Goal: Information Seeking & Learning: Find specific fact

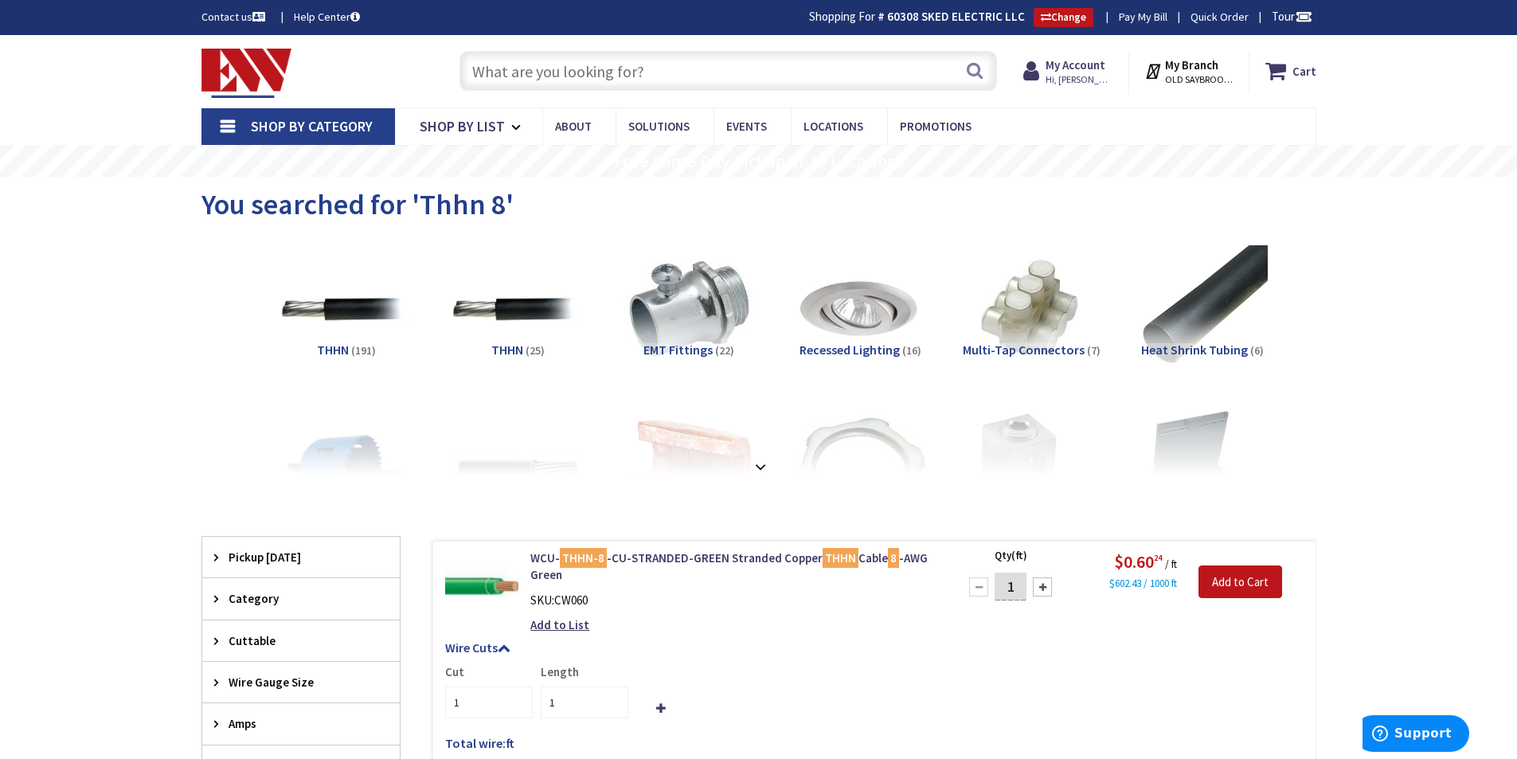
click at [725, 62] on input "text" at bounding box center [727, 71] width 537 height 40
type input "R"
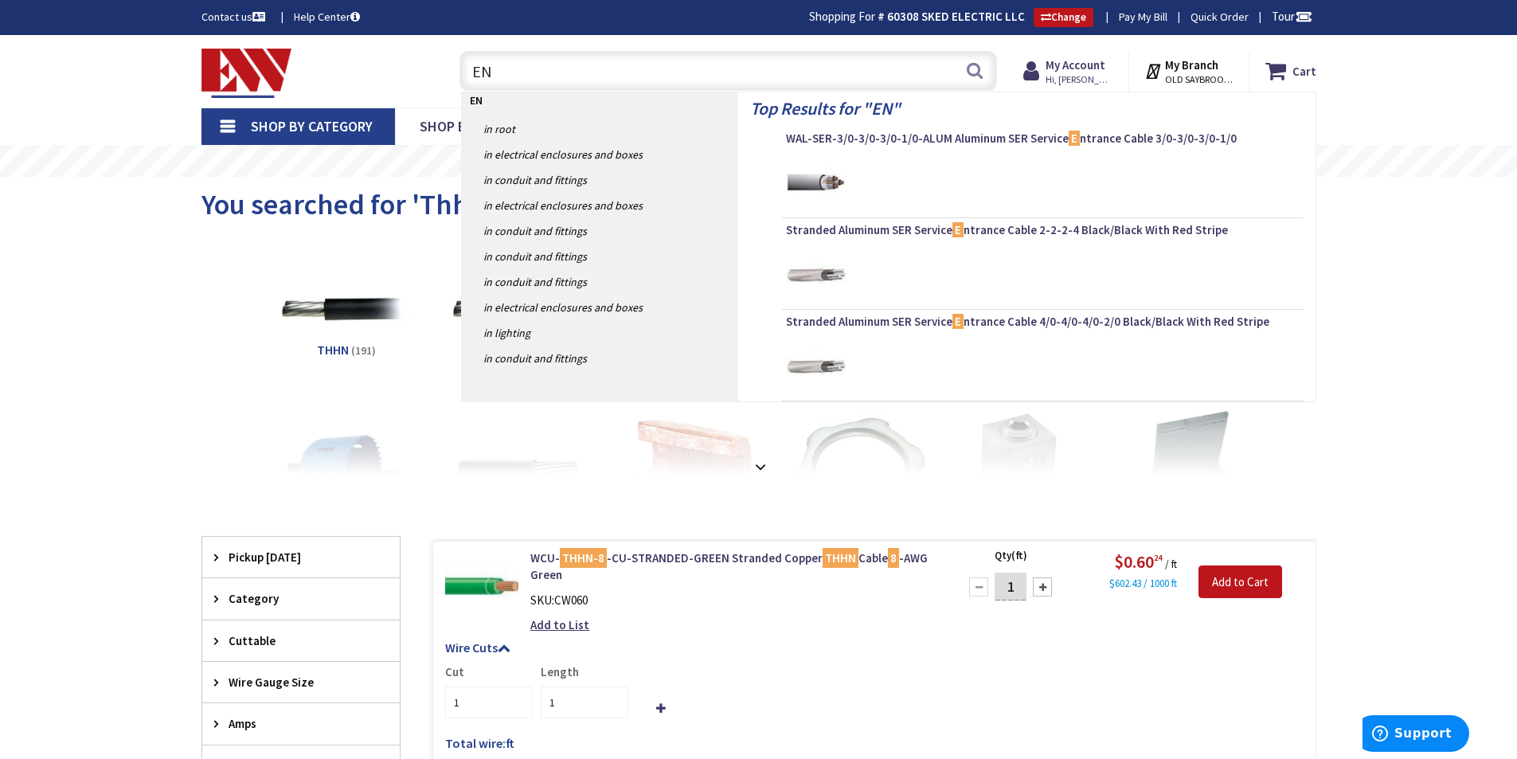
type input "ENT"
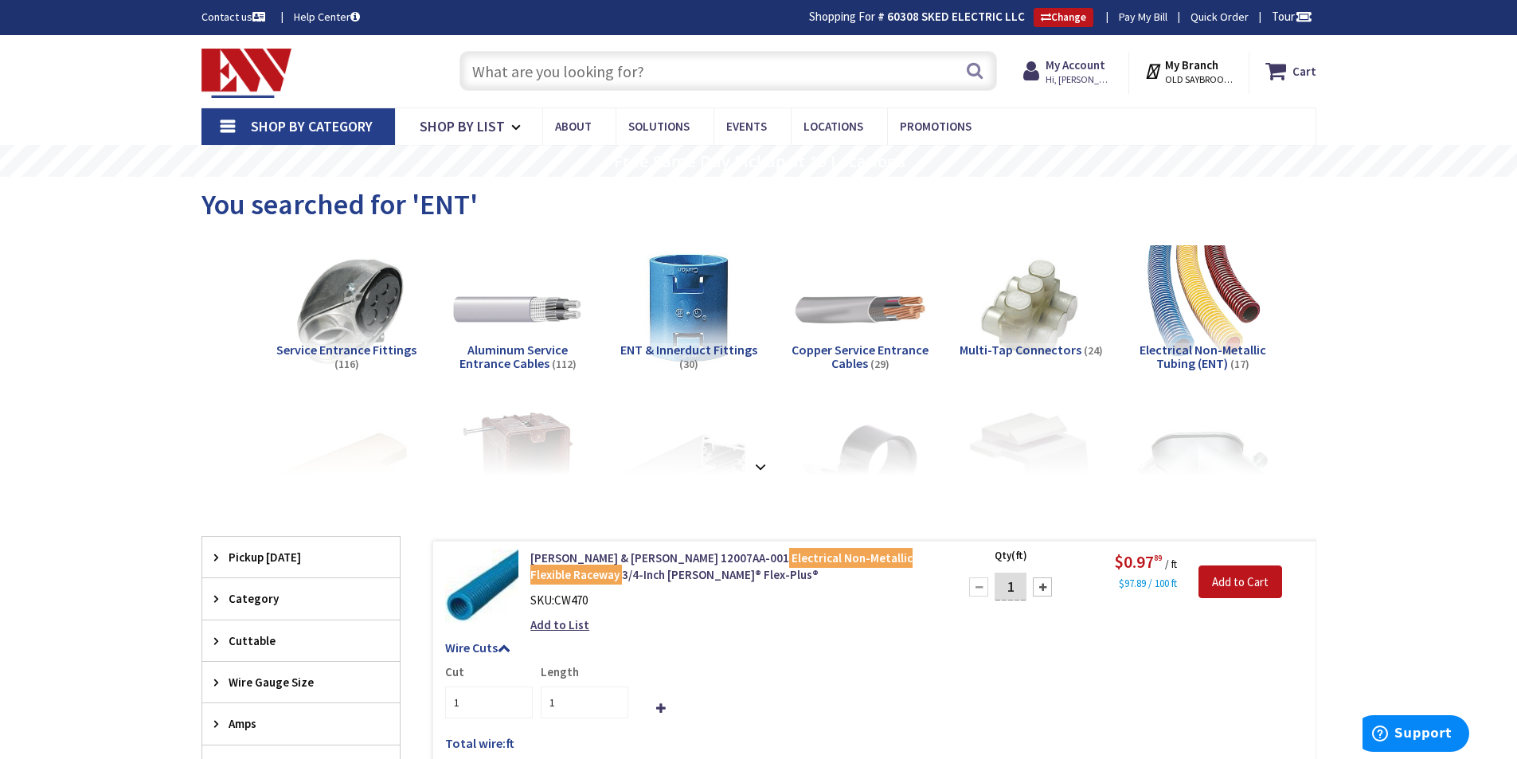
click at [706, 59] on input "text" at bounding box center [727, 71] width 537 height 40
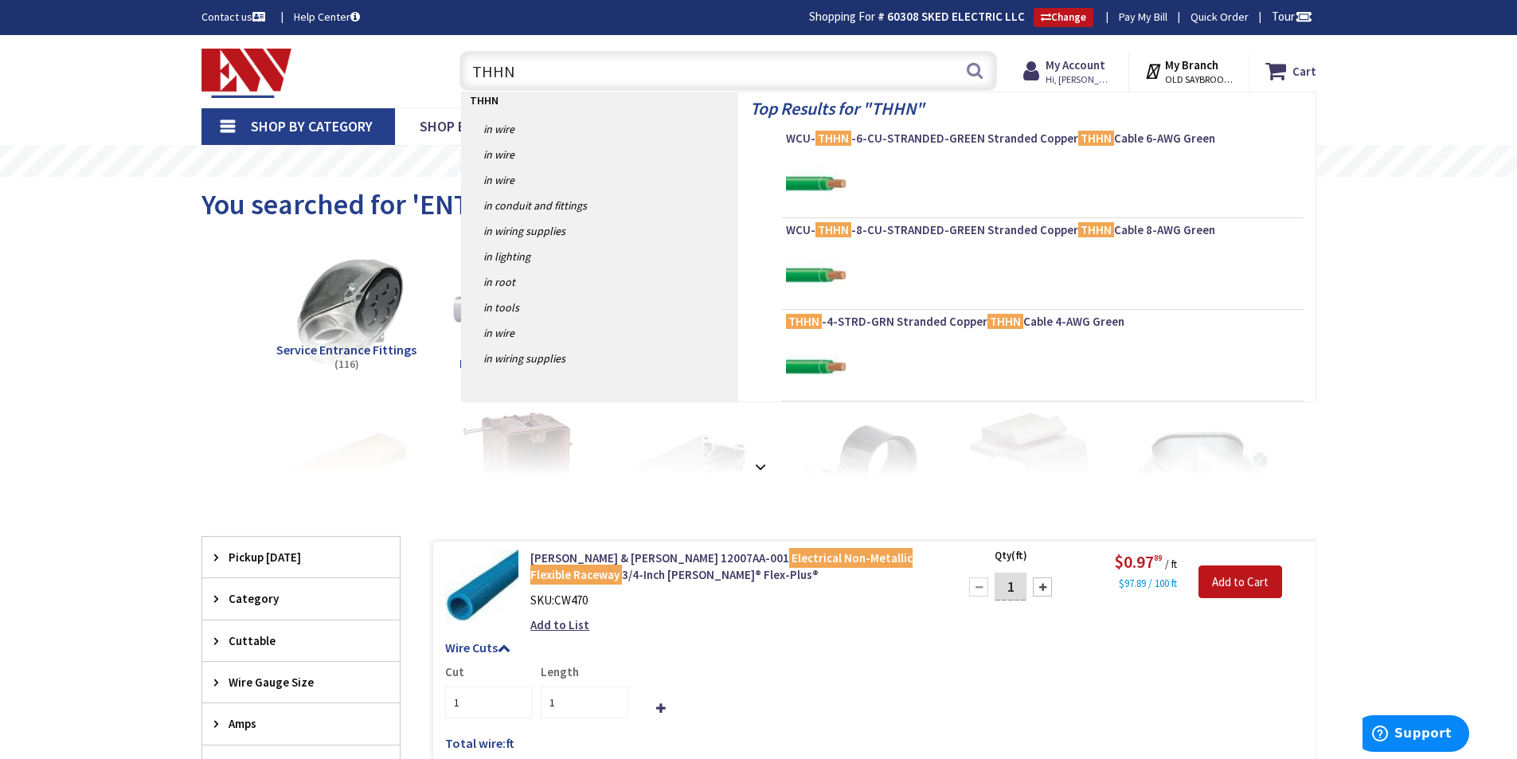
type input "THHN 6"
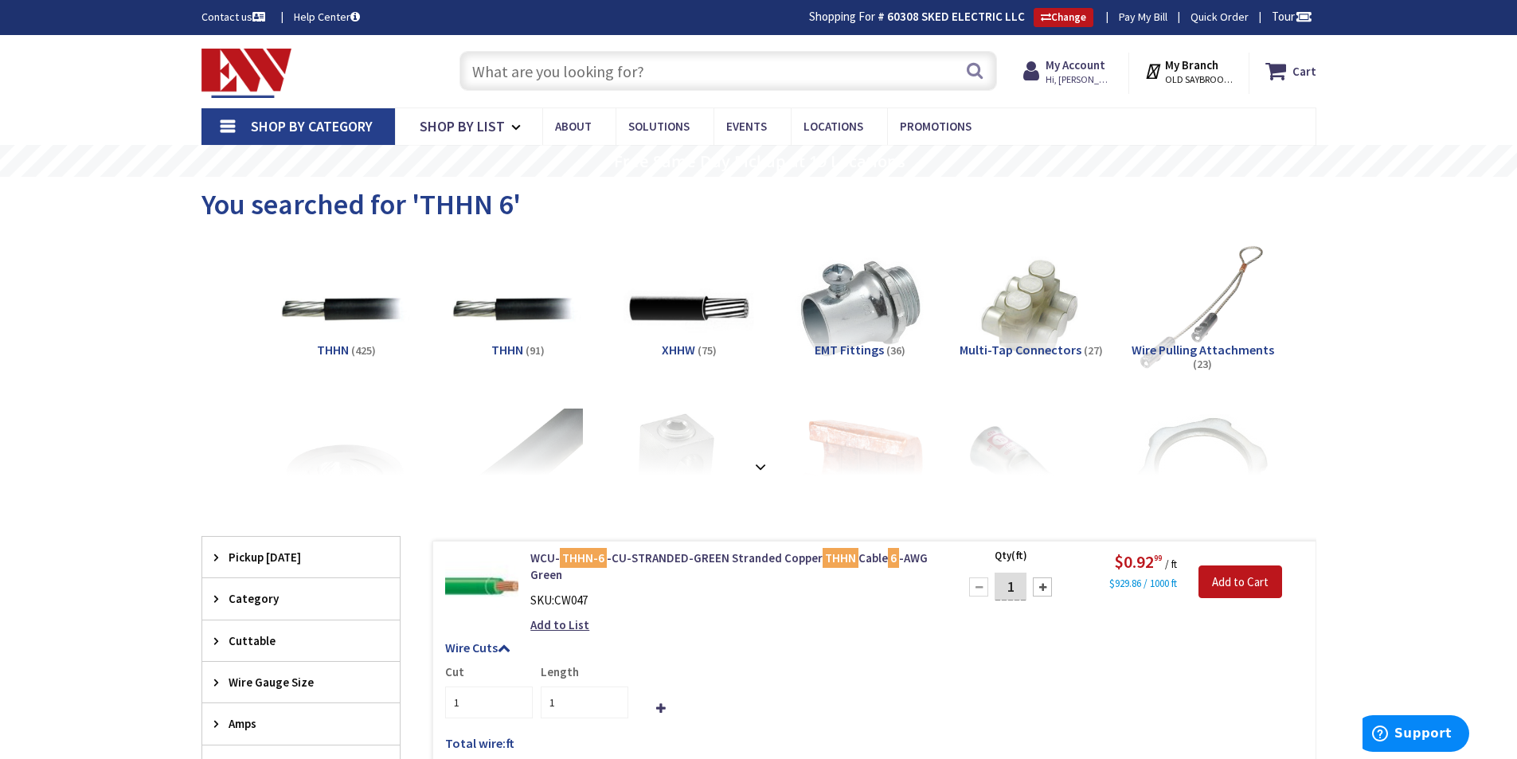
click at [664, 64] on input "text" at bounding box center [727, 71] width 537 height 40
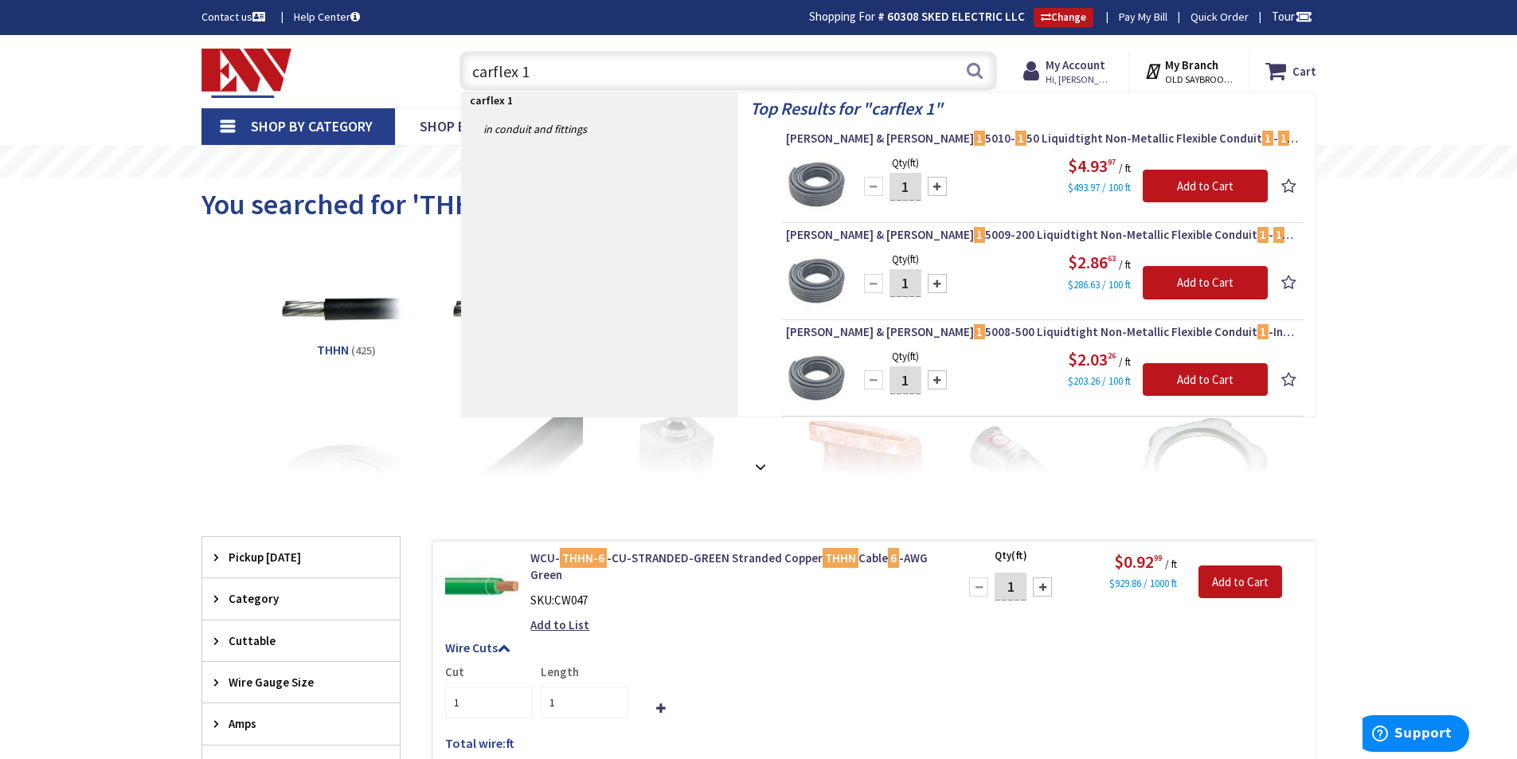
click at [654, 71] on input "carflex 1" at bounding box center [727, 71] width 537 height 40
type input "c"
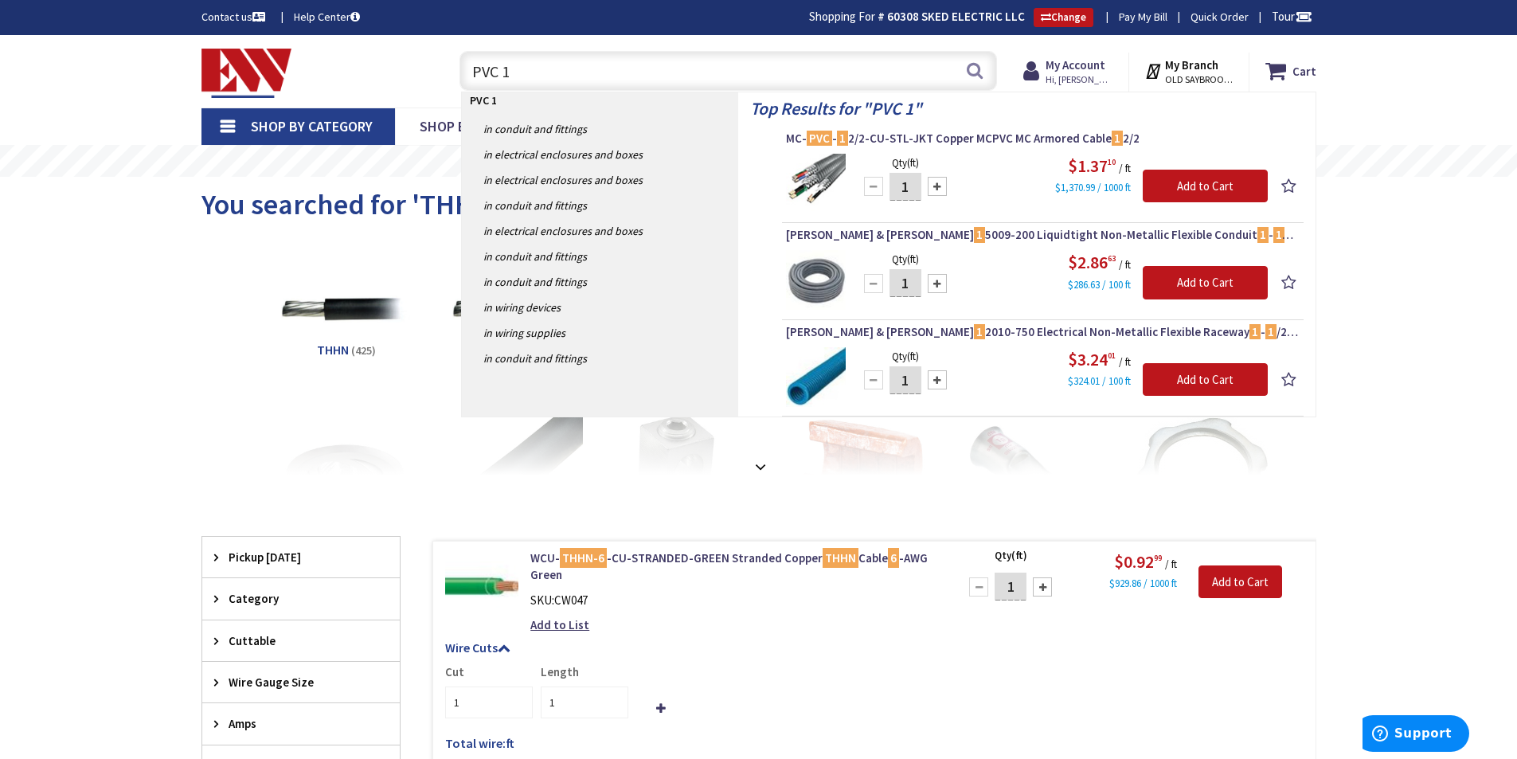
type input "PVC 1""
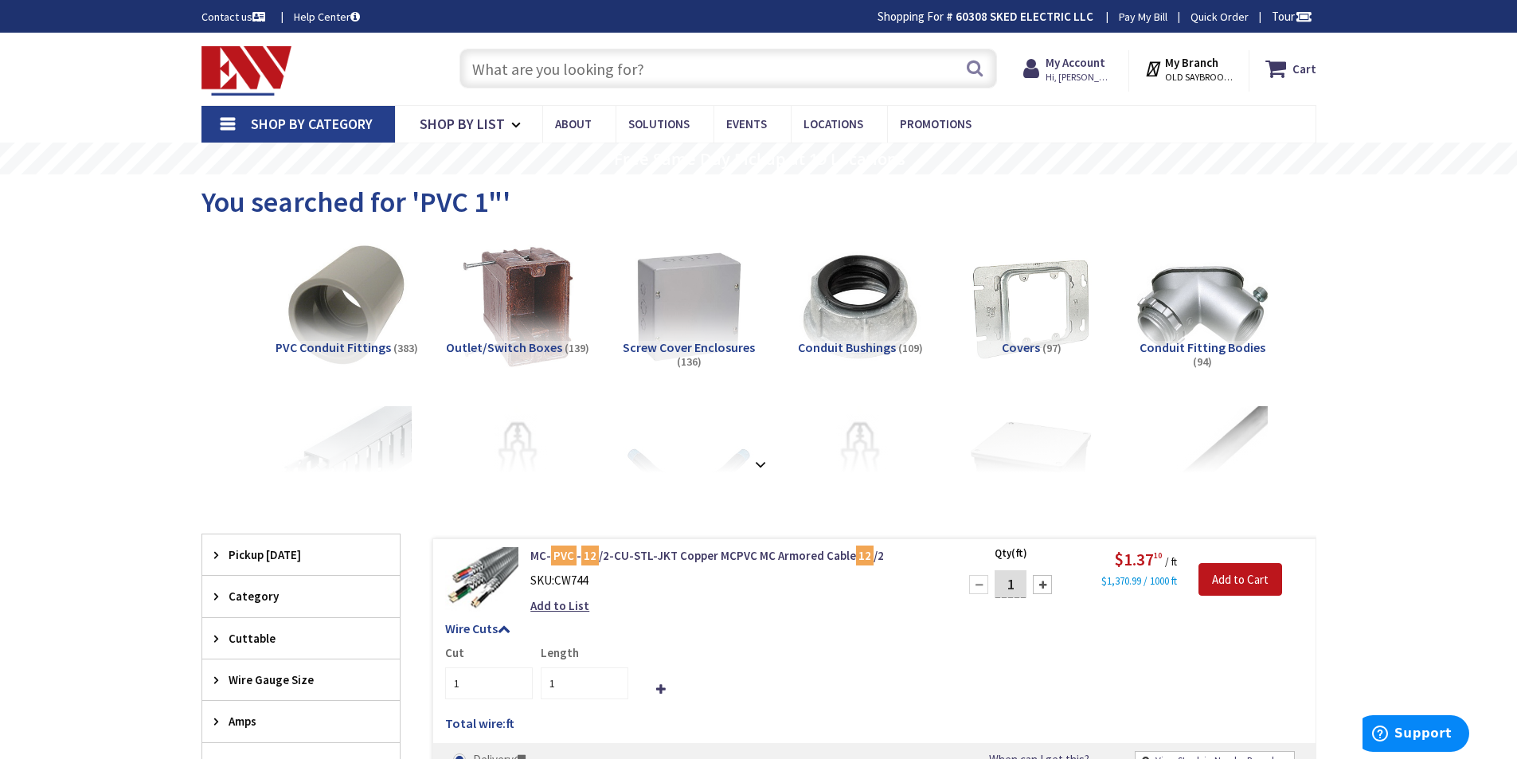
click at [611, 65] on input "text" at bounding box center [727, 69] width 537 height 40
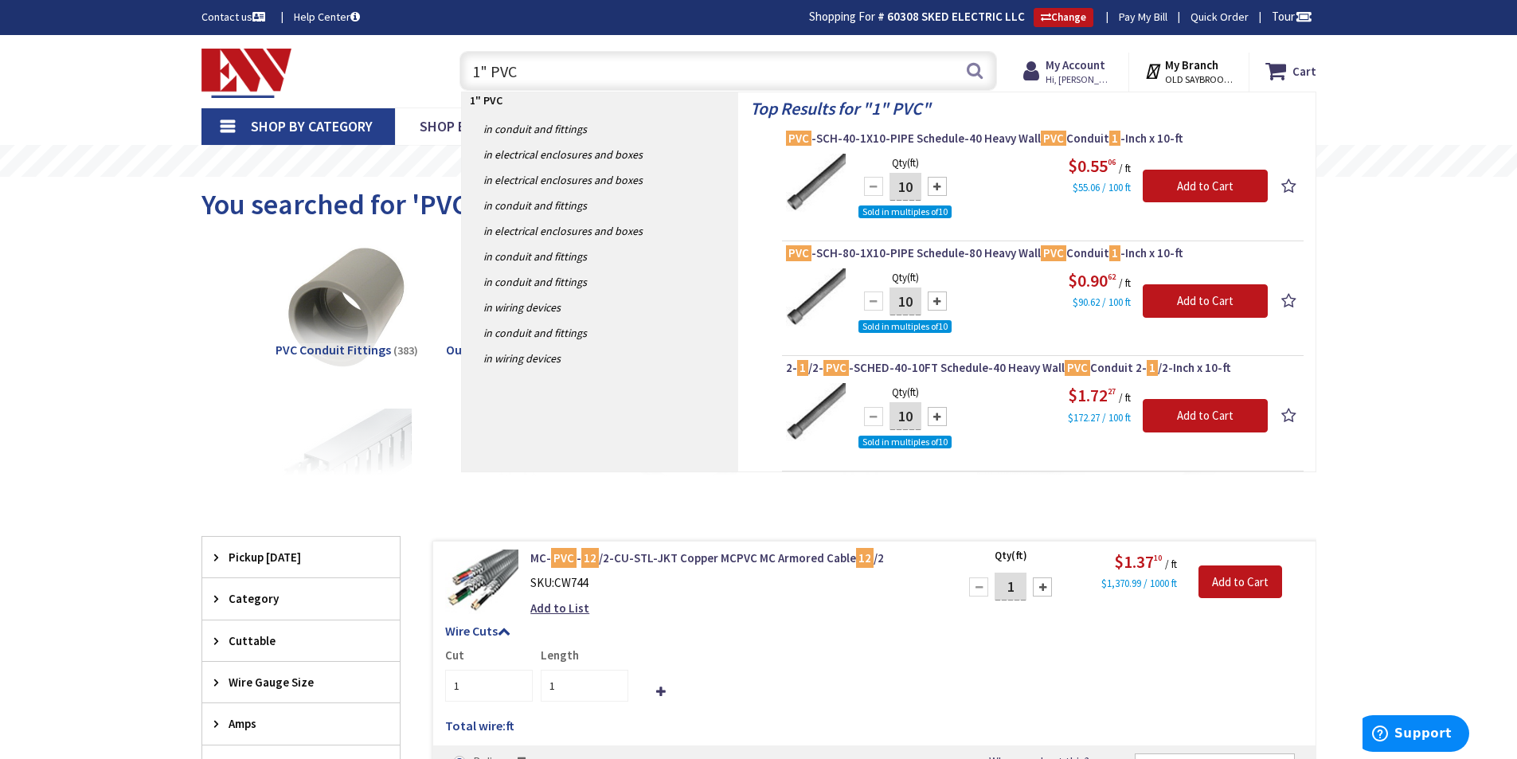
click at [596, 67] on input "1" PVC" at bounding box center [727, 71] width 537 height 40
type input "1"
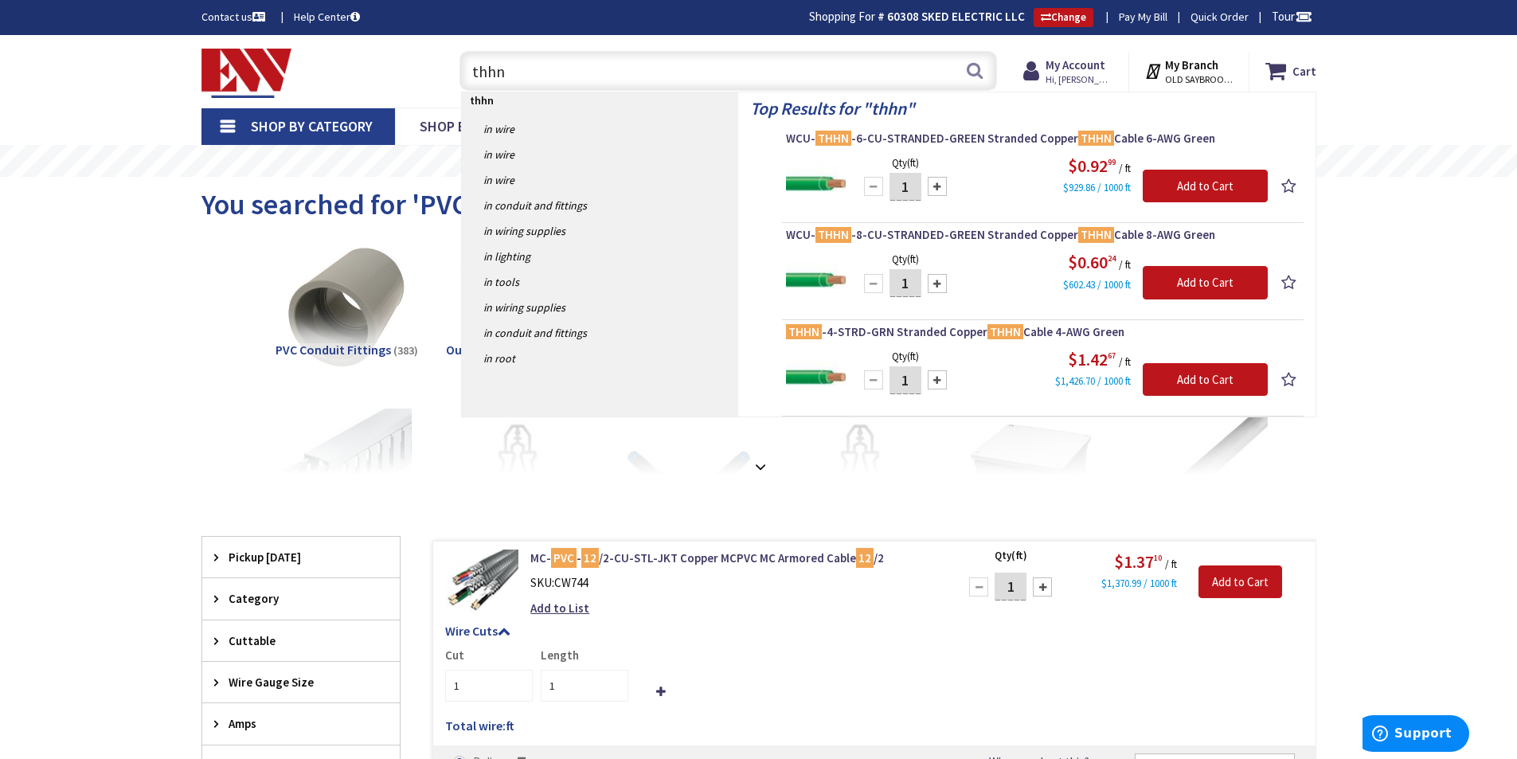
type input "thhn"
